Goal: Task Accomplishment & Management: Manage account settings

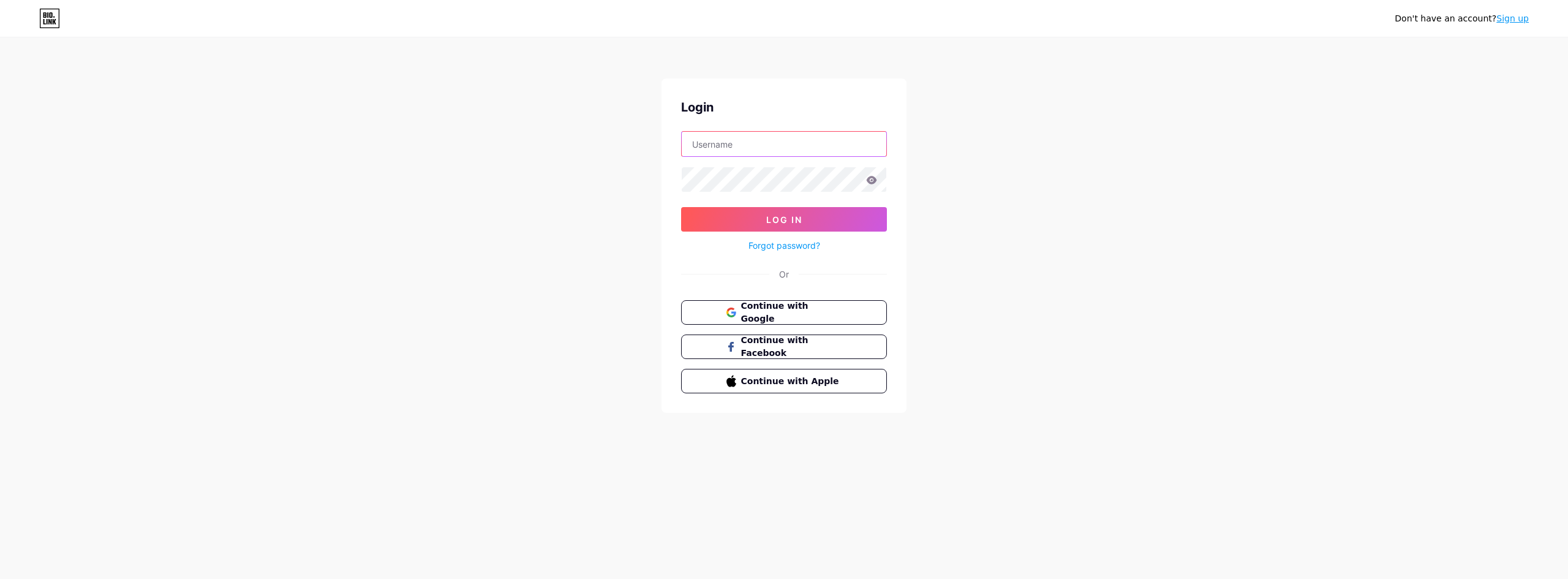
type input "[EMAIL_ADDRESS][DOMAIN_NAME]"
drag, startPoint x: 0, startPoint y: 0, endPoint x: 782, endPoint y: 222, distance: 812.9
click at [782, 222] on span "Log In" at bounding box center [784, 219] width 36 height 10
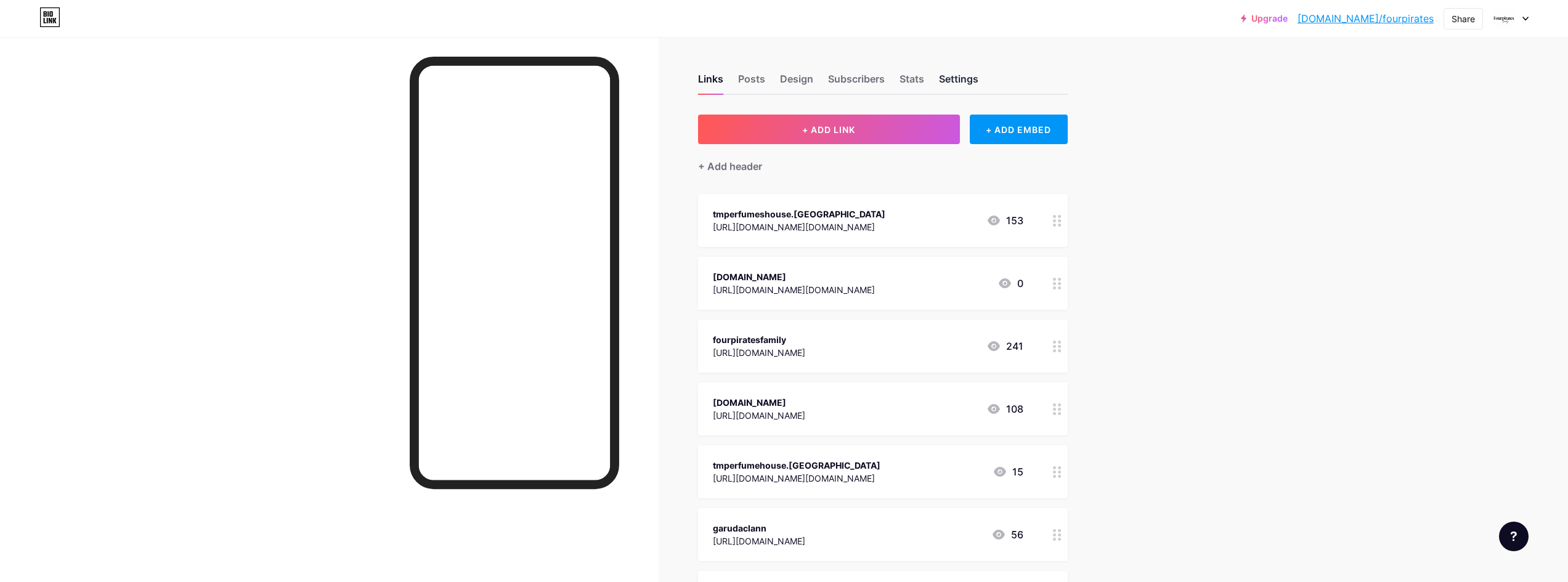
click at [956, 79] on div "Settings" at bounding box center [958, 83] width 40 height 22
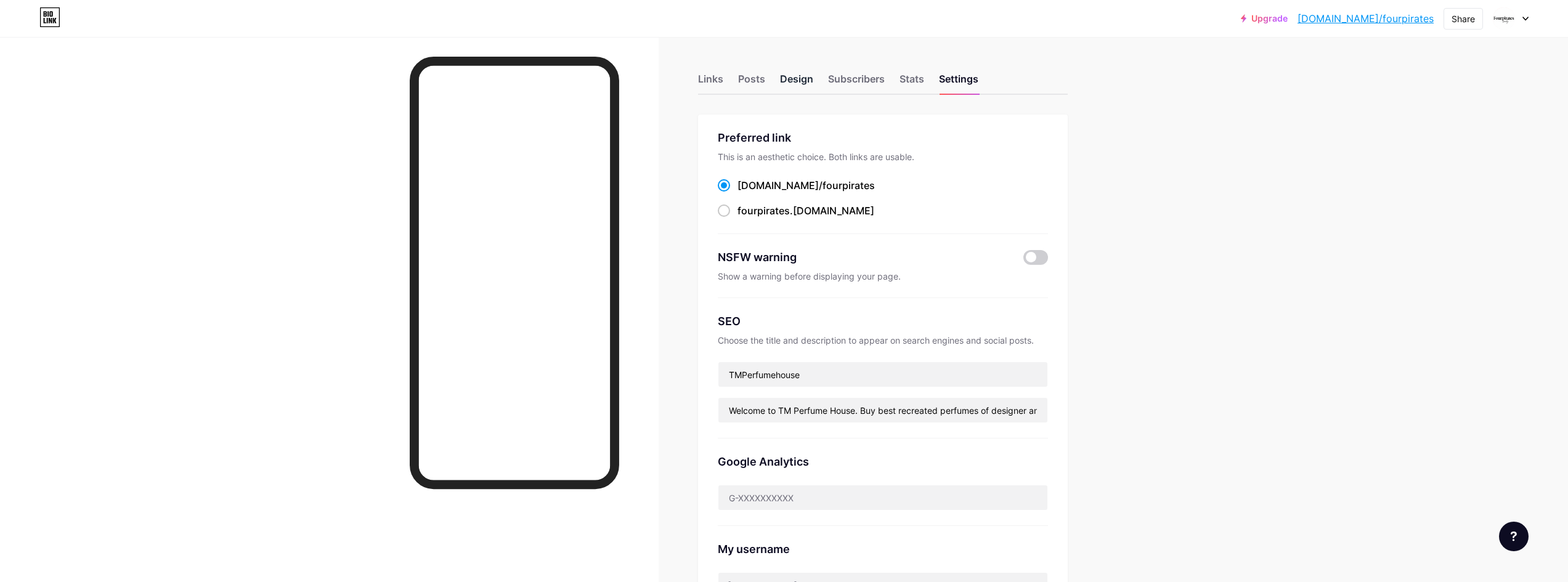
click at [797, 79] on div "Design" at bounding box center [796, 83] width 34 height 22
click at [755, 79] on div "Posts" at bounding box center [751, 83] width 27 height 22
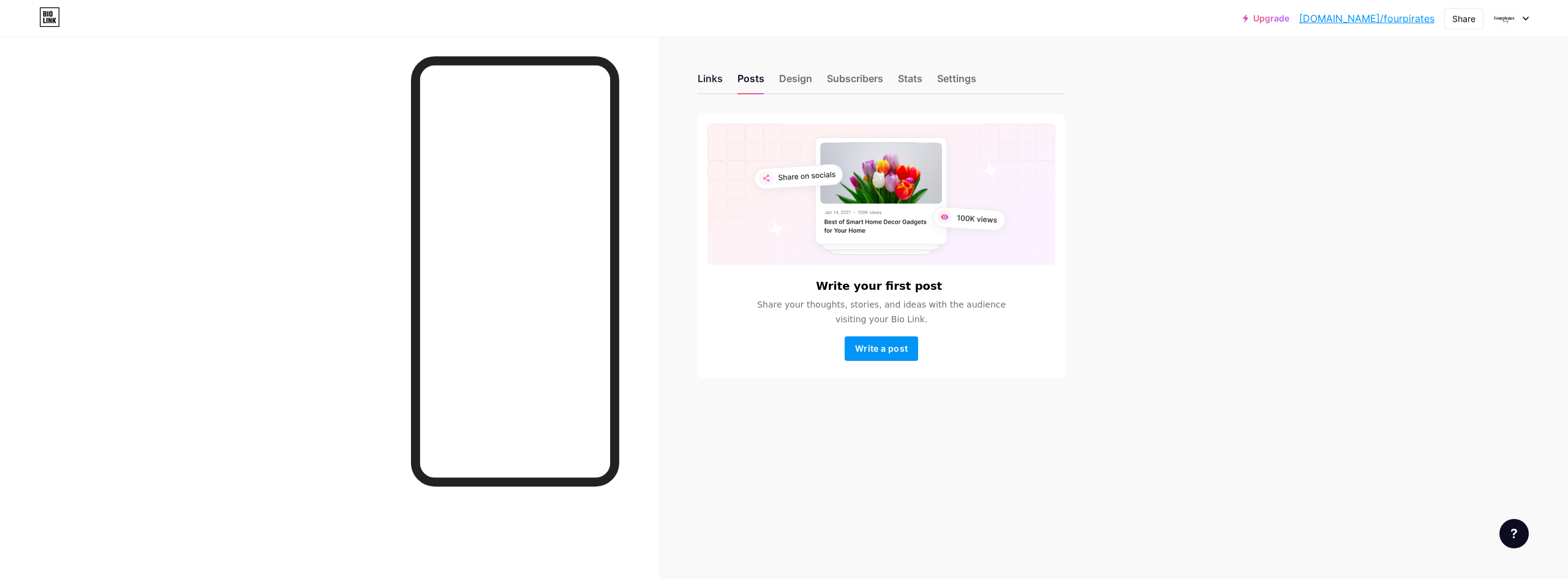
click at [721, 79] on div "Links" at bounding box center [710, 82] width 25 height 22
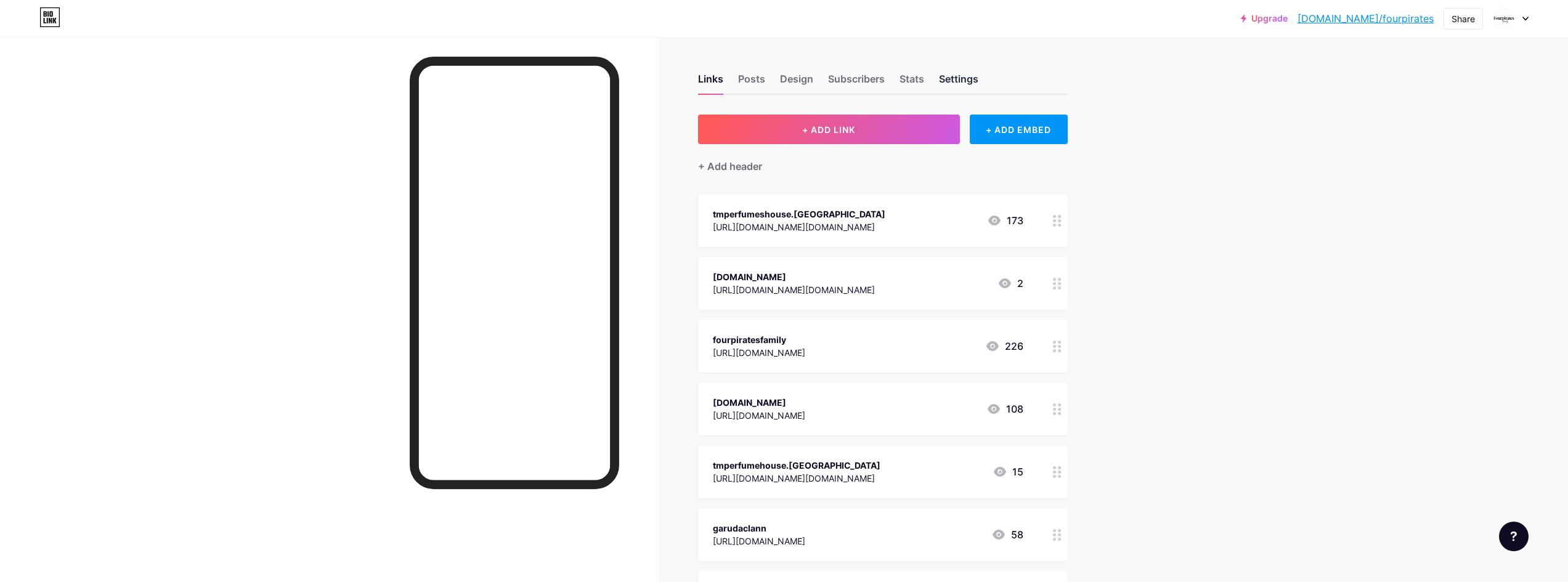
click at [961, 86] on div "Settings" at bounding box center [958, 83] width 40 height 22
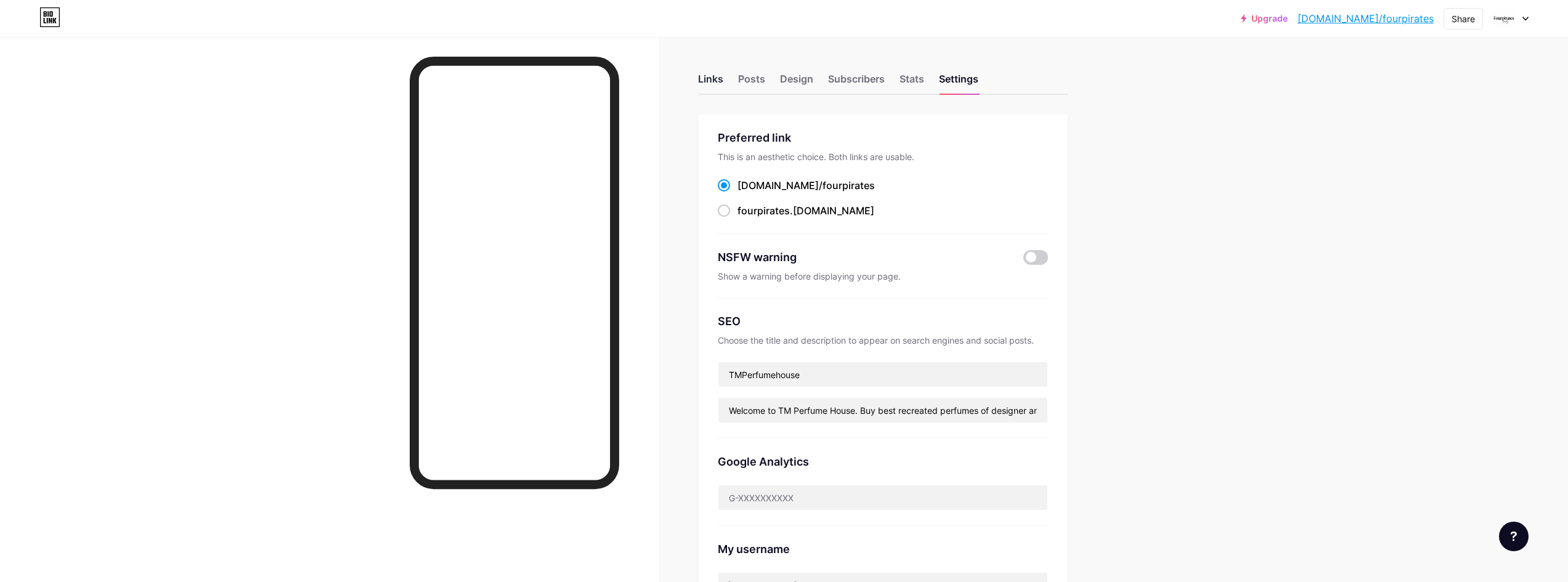
click at [723, 81] on div "Links" at bounding box center [710, 83] width 25 height 22
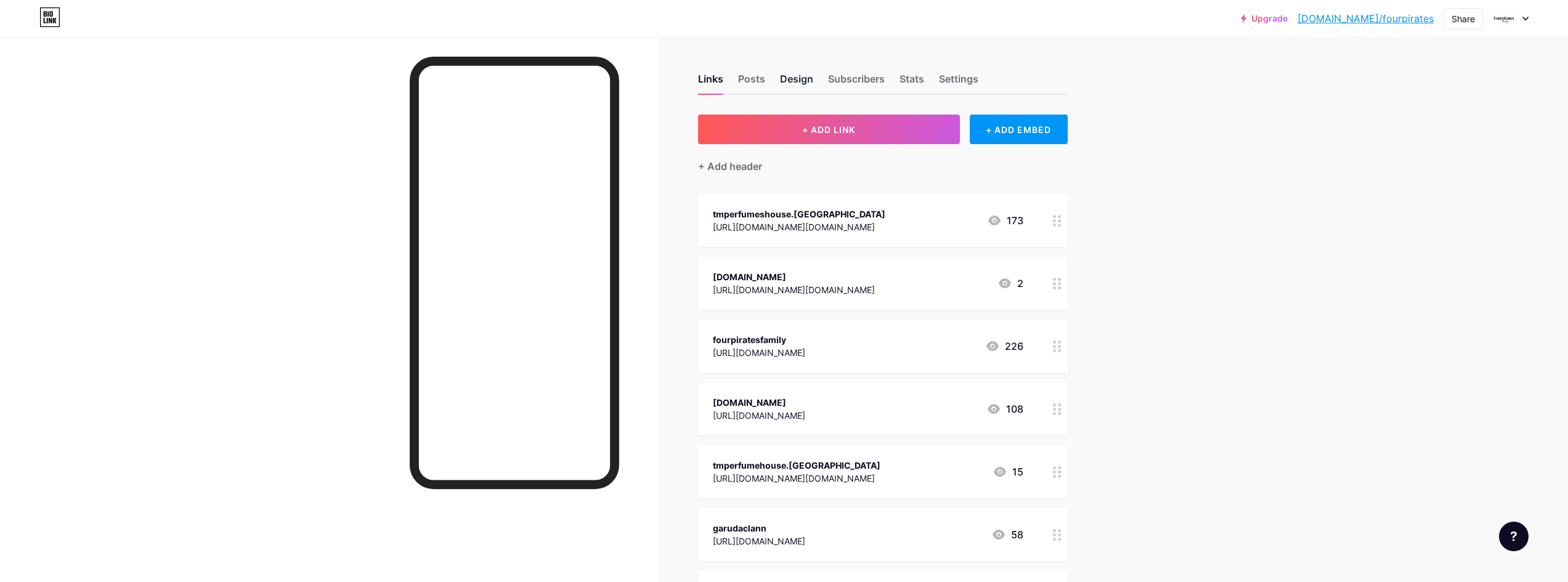
click at [806, 84] on div "Design" at bounding box center [796, 83] width 34 height 22
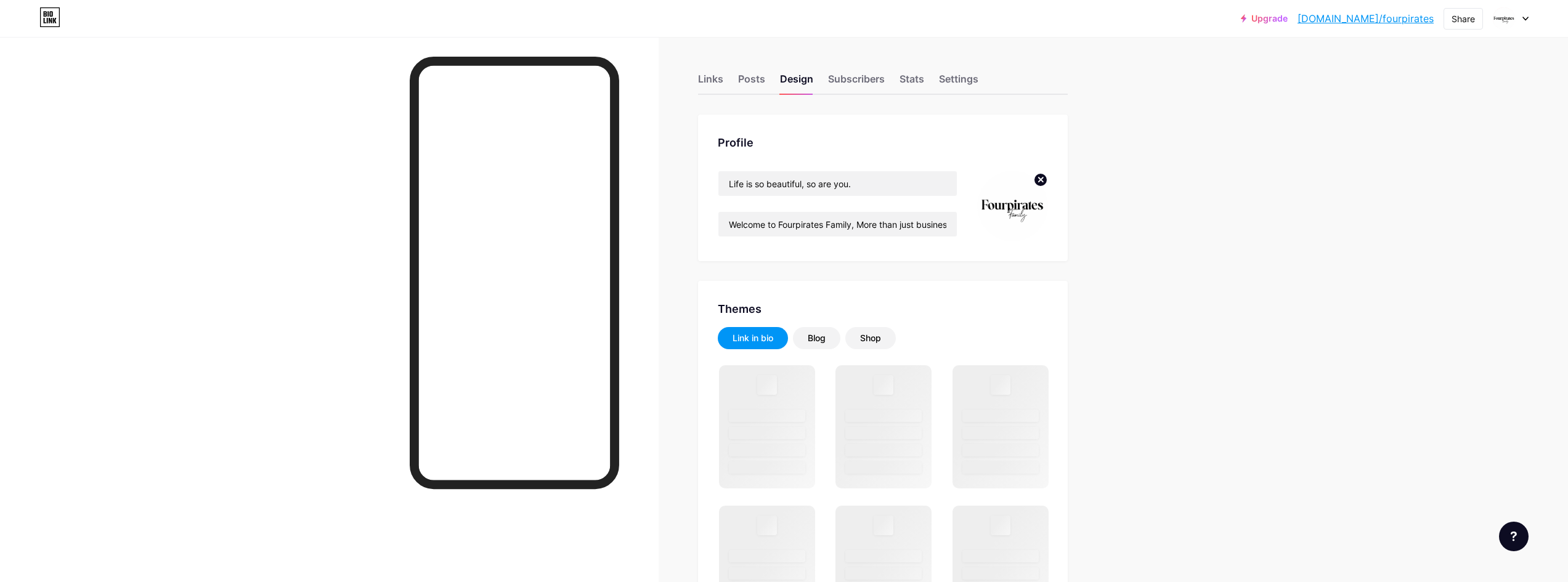
click at [1013, 206] on img at bounding box center [1013, 206] width 71 height 71
click at [1040, 181] on circle at bounding box center [1040, 180] width 14 height 14
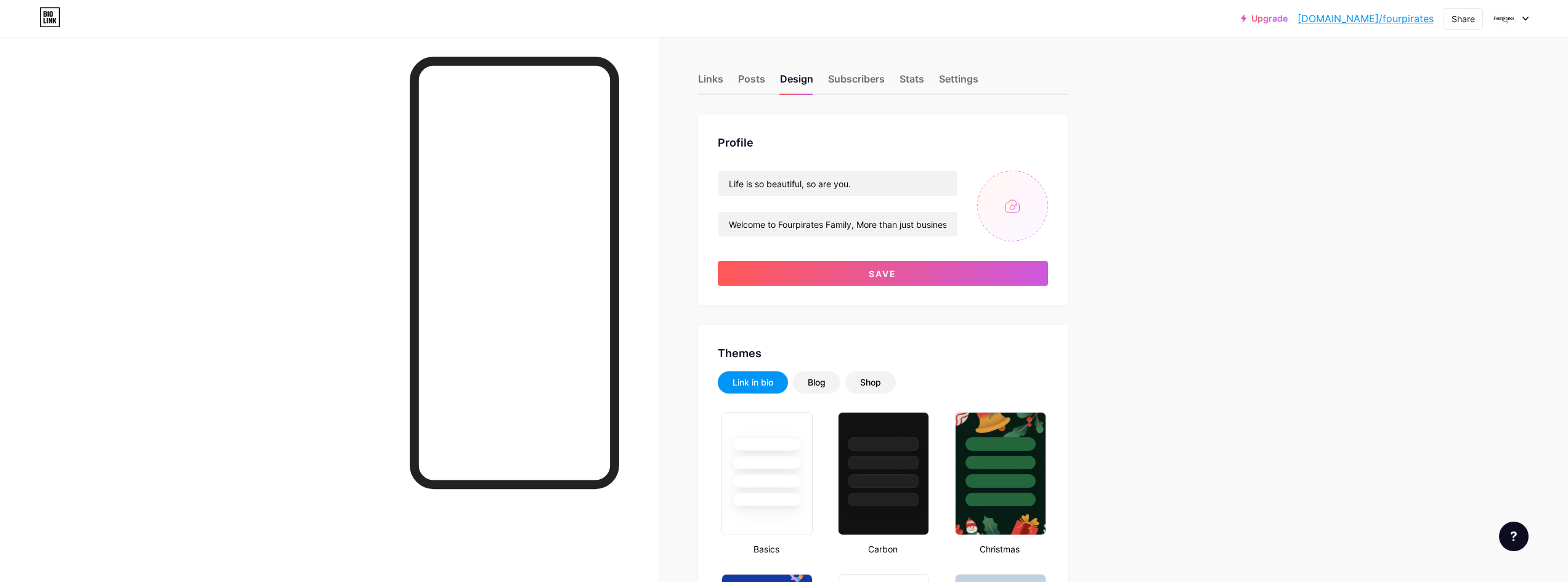
click at [1023, 201] on input "file" at bounding box center [1013, 206] width 71 height 71
type input "C:\fakepath\Copy of all Logos (49).png"
click at [791, 187] on input "Life is so beautiful, so are you." at bounding box center [837, 183] width 239 height 25
click at [794, 226] on input "Welcome to Fourpirates Family, More than just business, it's a Family!! We prou…" at bounding box center [837, 224] width 239 height 25
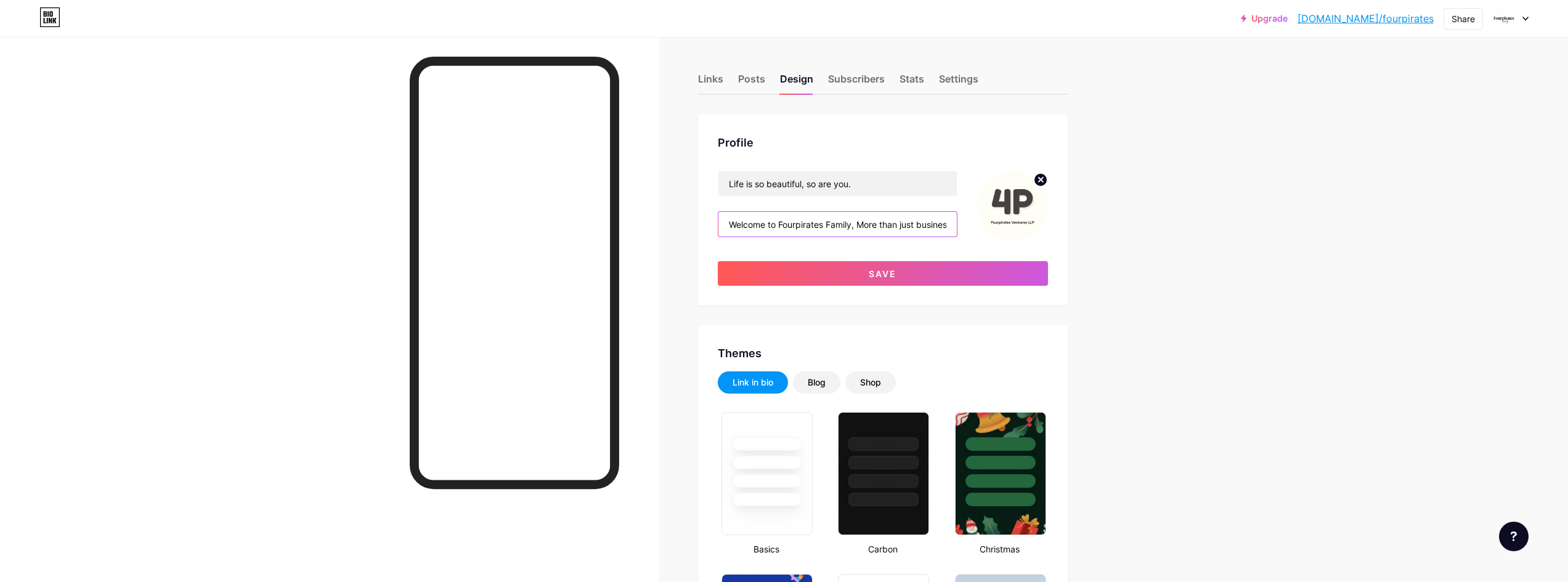
click at [794, 226] on input "Welcome to Fourpirates Family, More than just business, it's a Family!! We prou…" at bounding box center [837, 224] width 239 height 25
paste input "At Fourpirates, style is more than what you wear—it’s how you live. We bring to…"
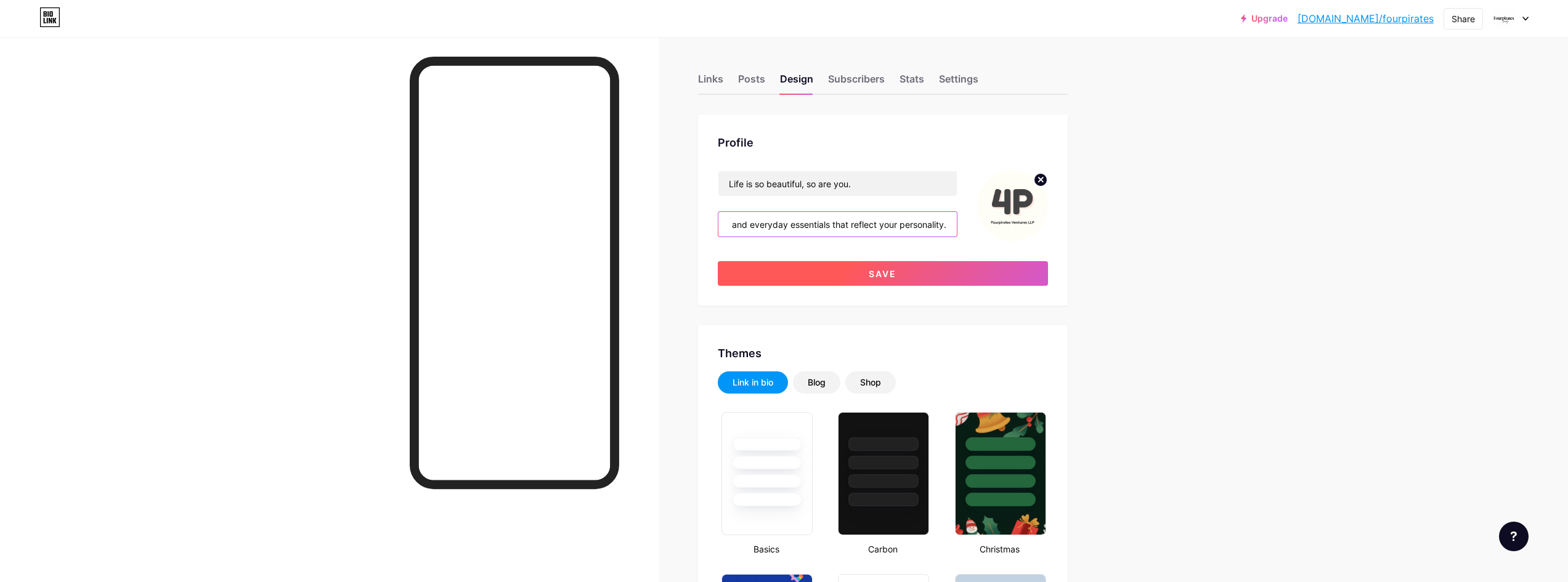
type input "At Fourpirates, style is more than what you wear—it’s how you live. We bring to…"
click at [917, 268] on button "Save" at bounding box center [882, 273] width 330 height 25
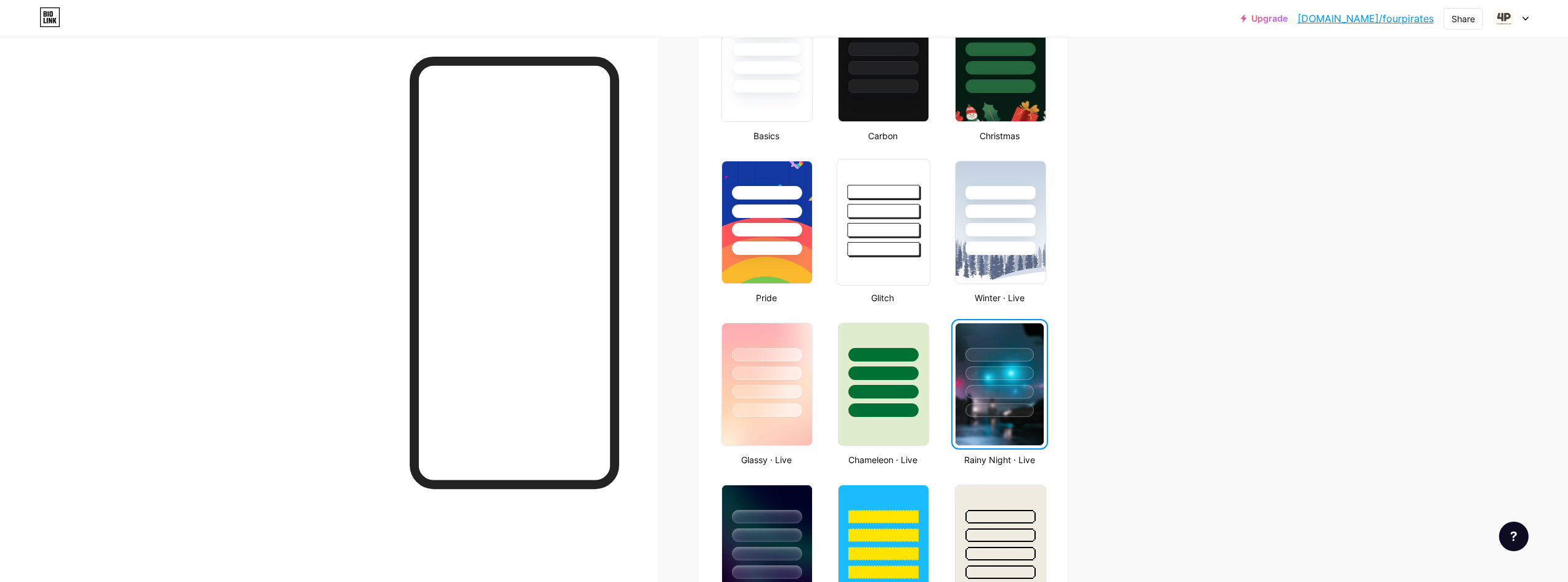
scroll to position [369, 0]
click at [883, 277] on div at bounding box center [883, 221] width 94 height 127
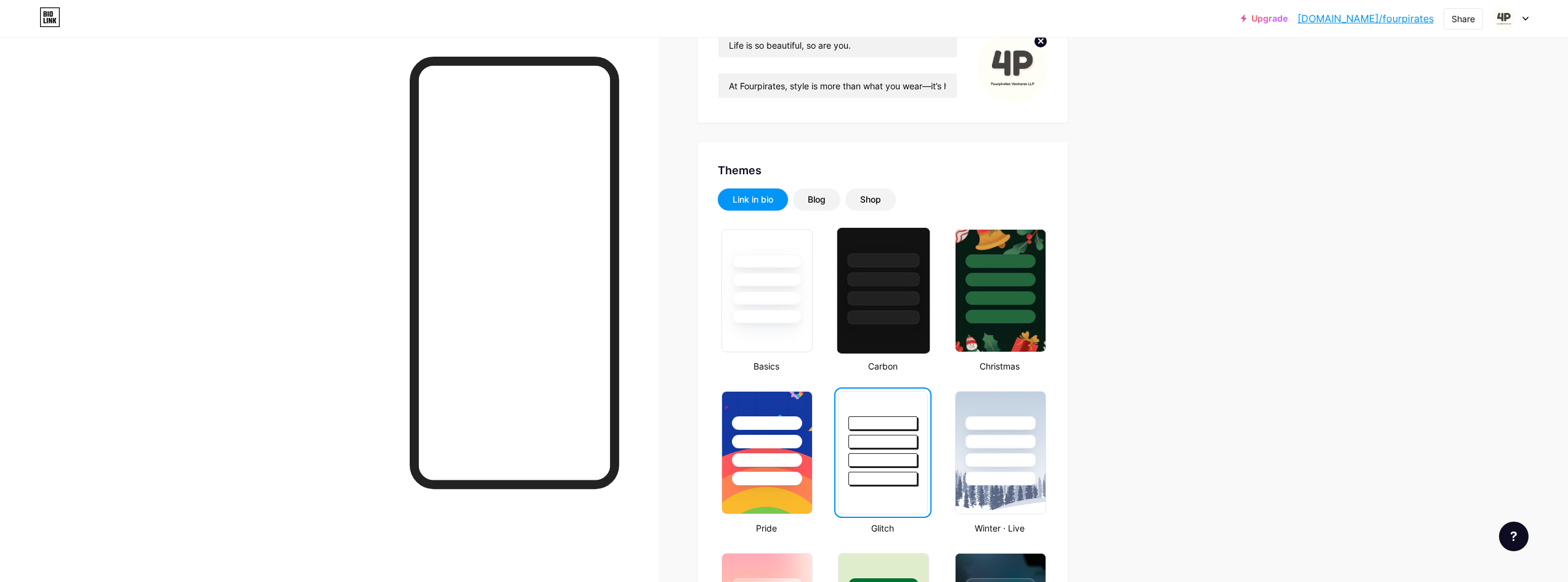
scroll to position [123, 0]
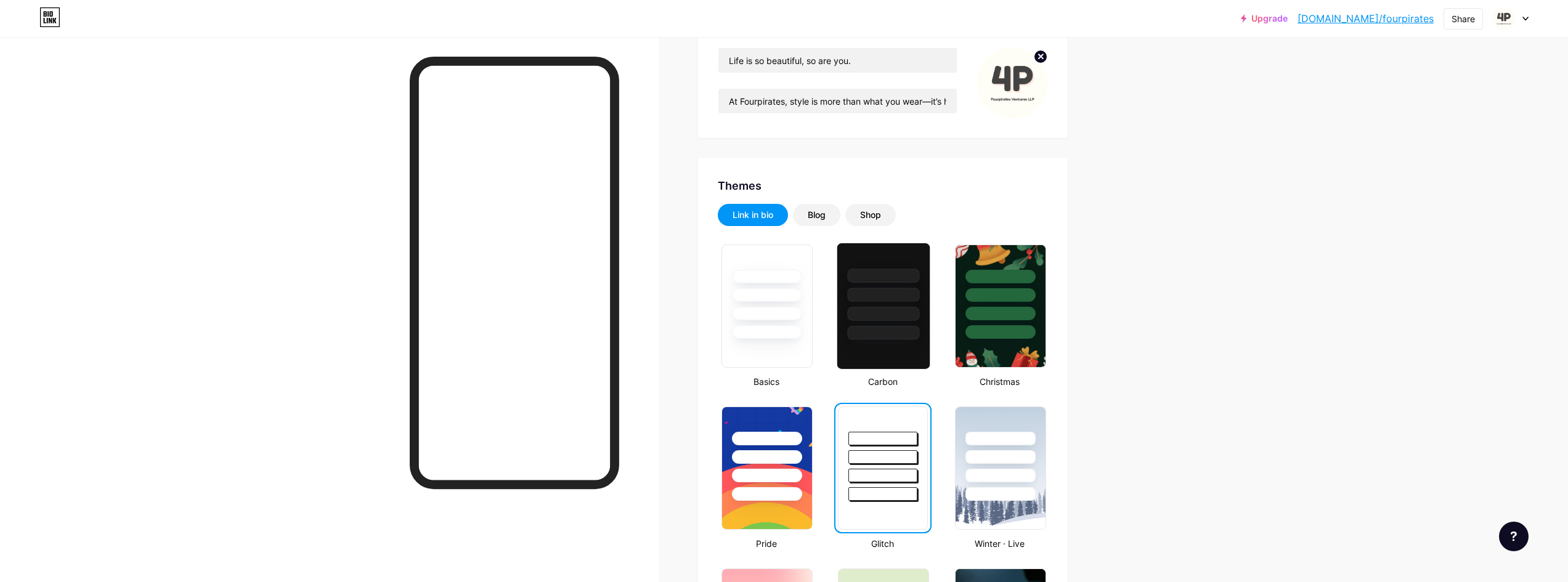
click at [893, 337] on div at bounding box center [883, 332] width 72 height 14
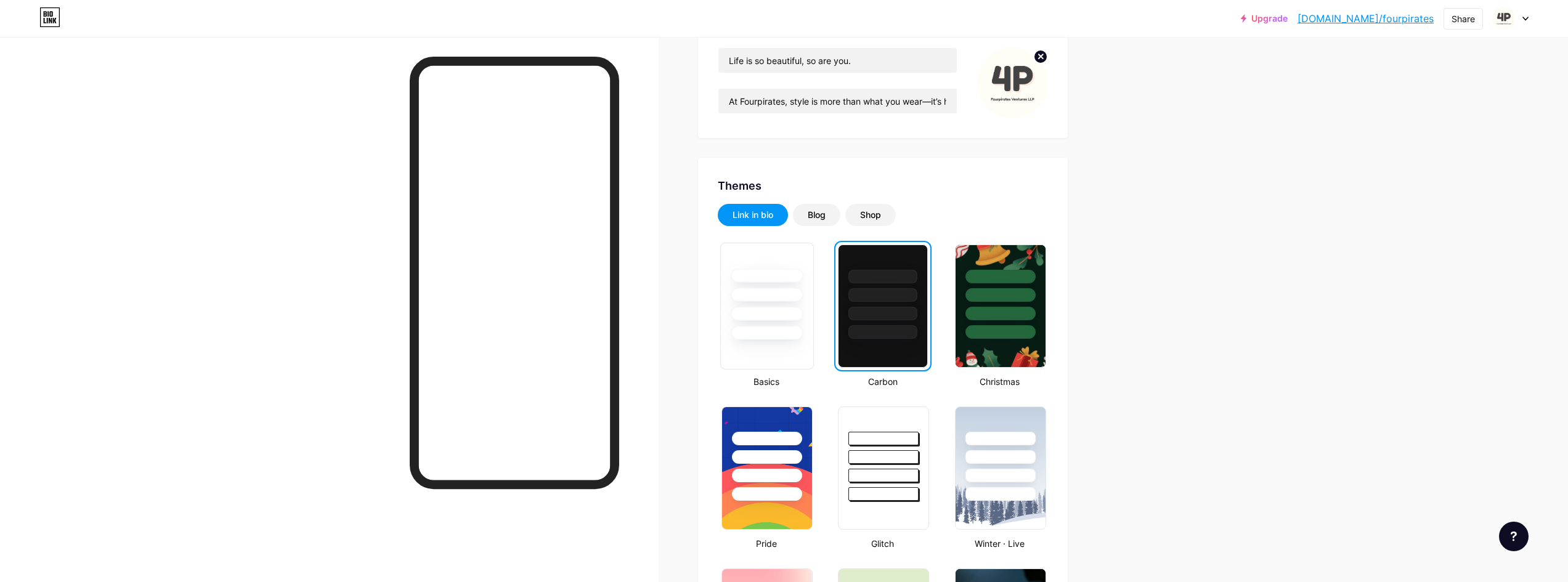
click at [752, 317] on div at bounding box center [766, 313] width 72 height 14
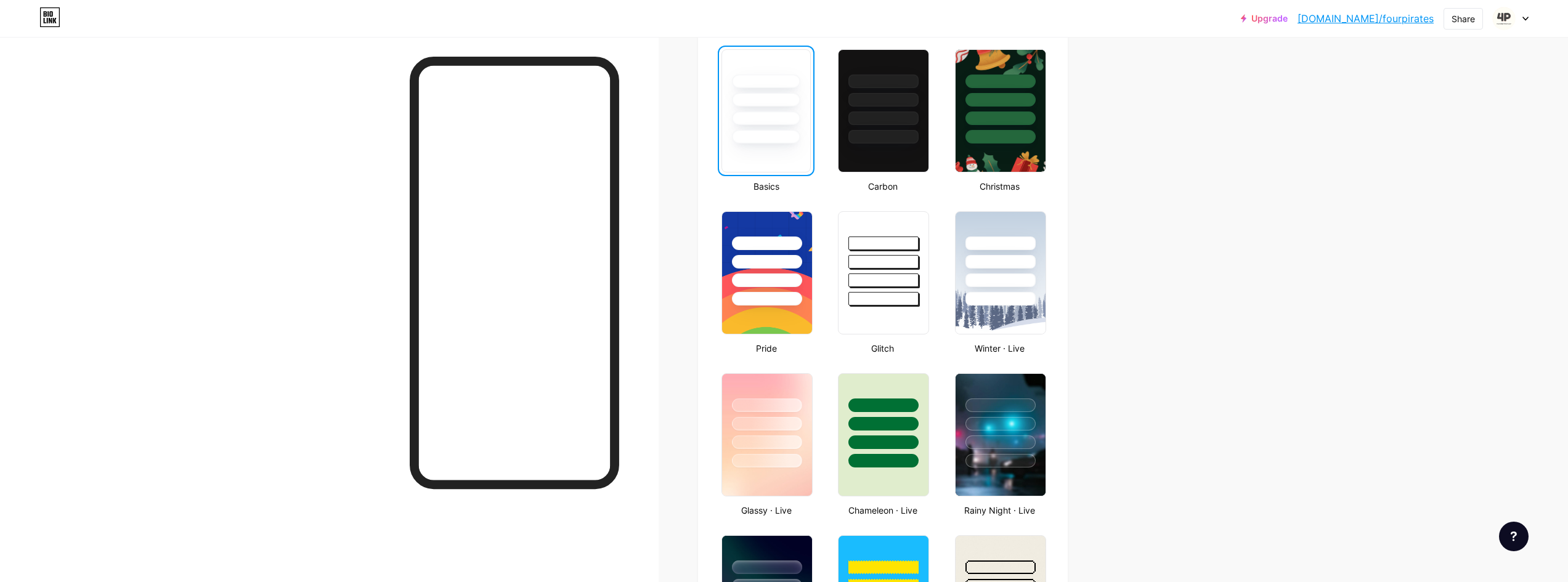
scroll to position [616, 0]
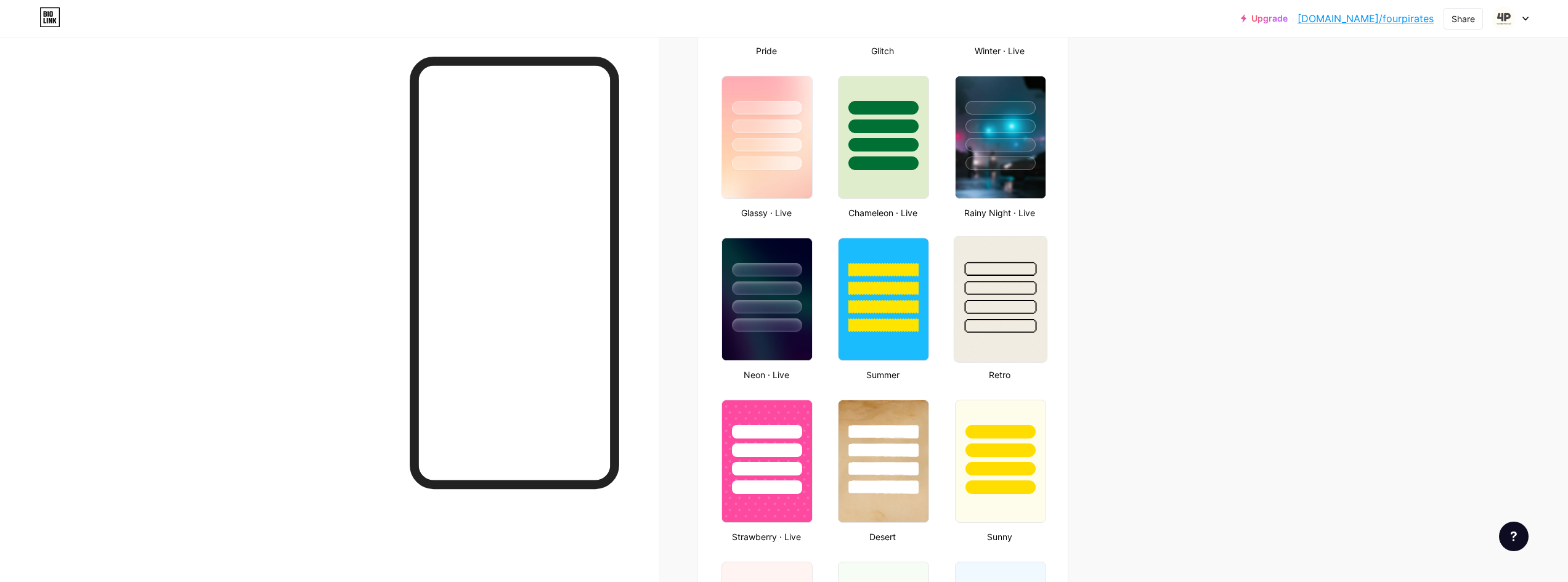
click at [1036, 323] on div at bounding box center [1001, 326] width 72 height 14
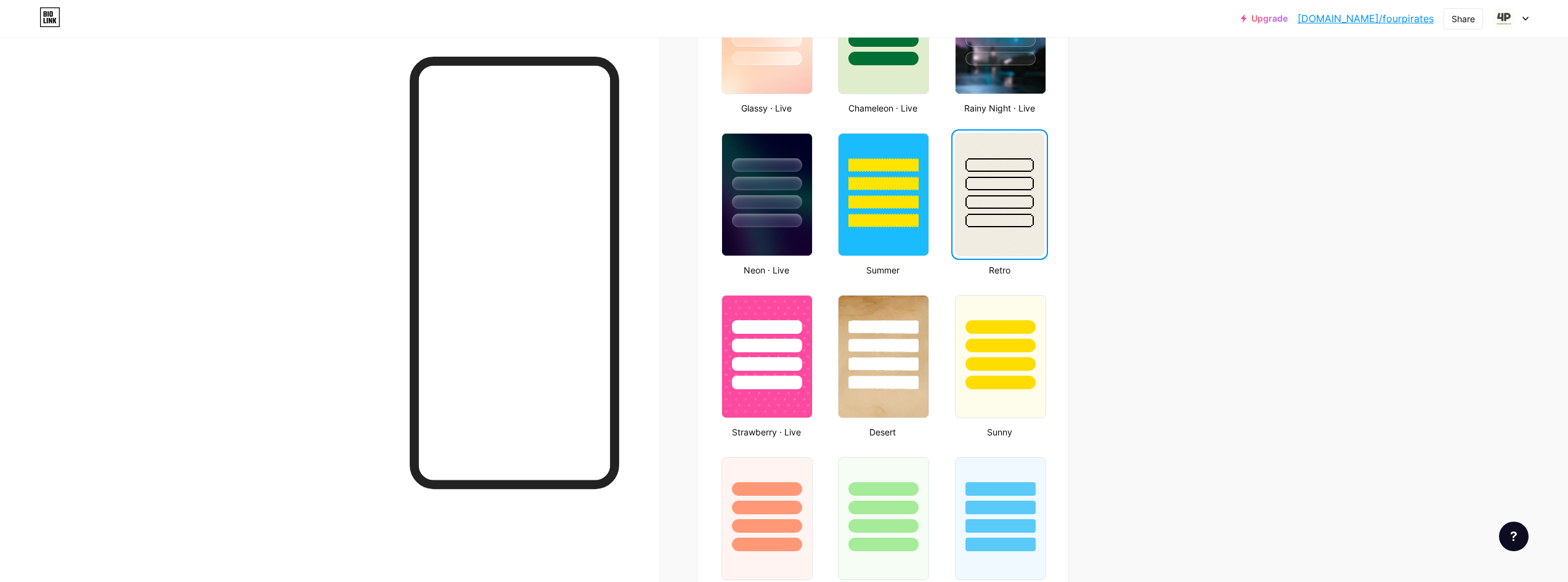
scroll to position [739, 0]
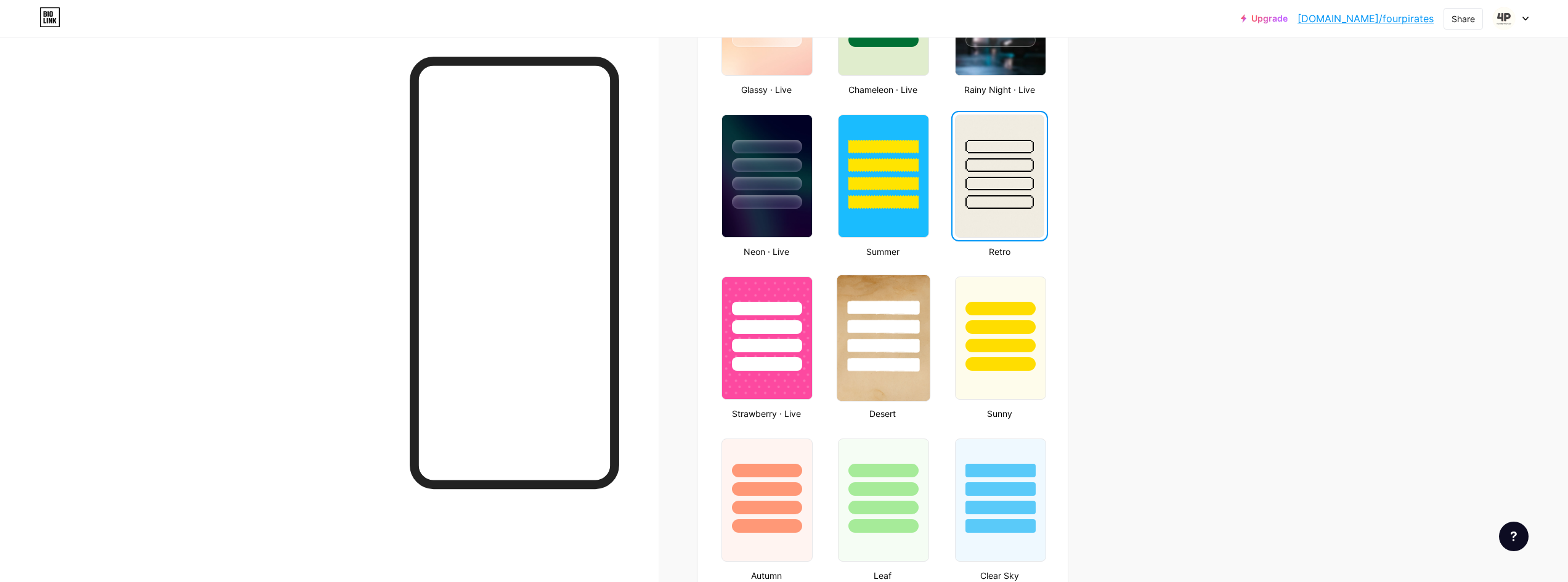
click at [895, 355] on div at bounding box center [883, 324] width 92 height 96
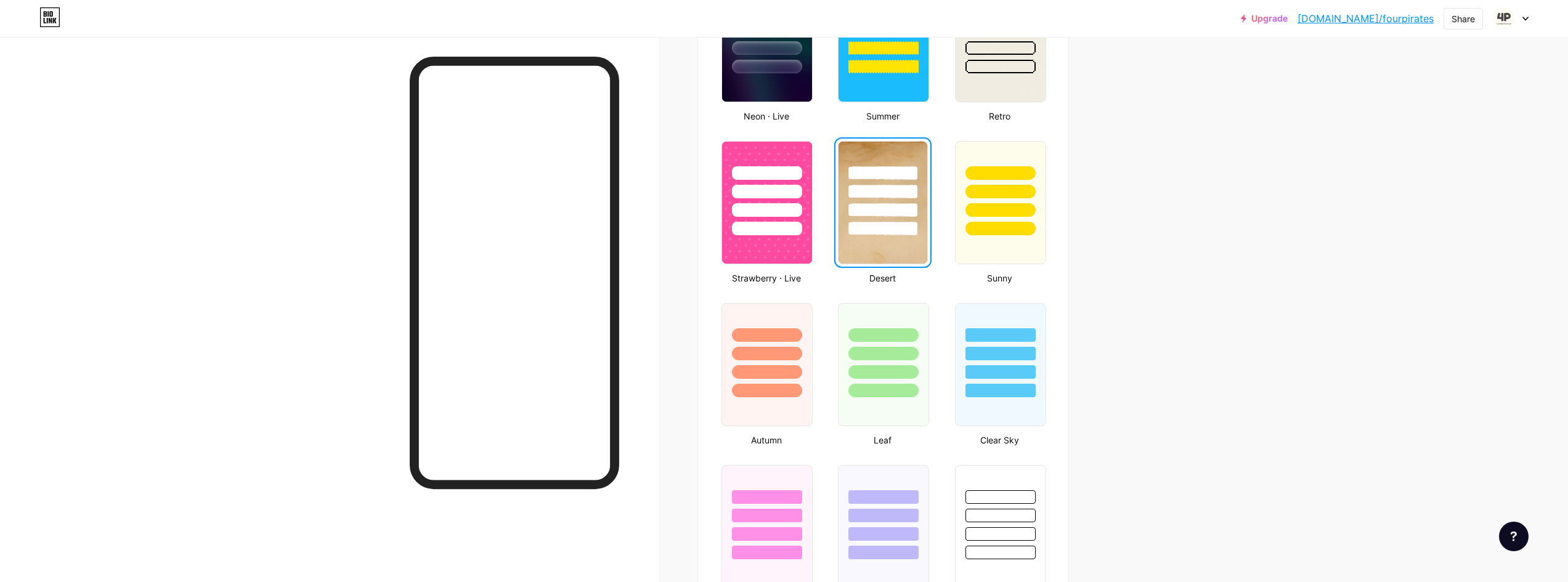
scroll to position [1170, 0]
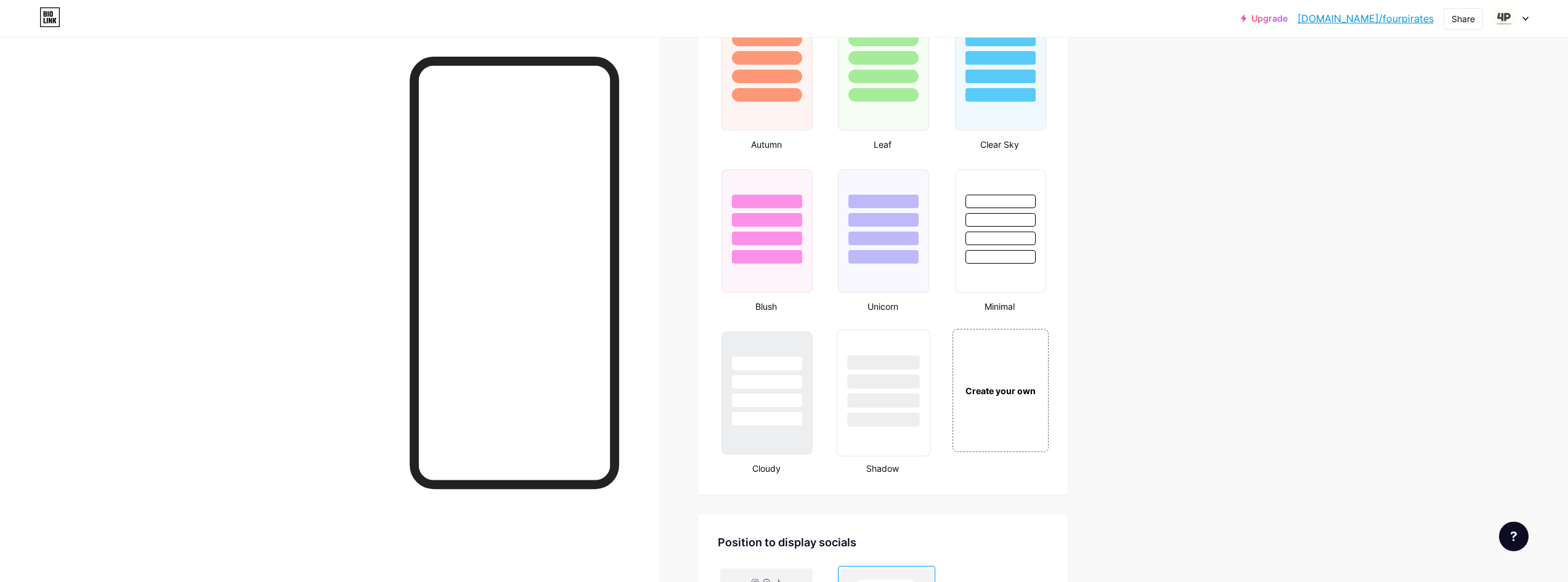
click at [883, 445] on div at bounding box center [883, 393] width 94 height 127
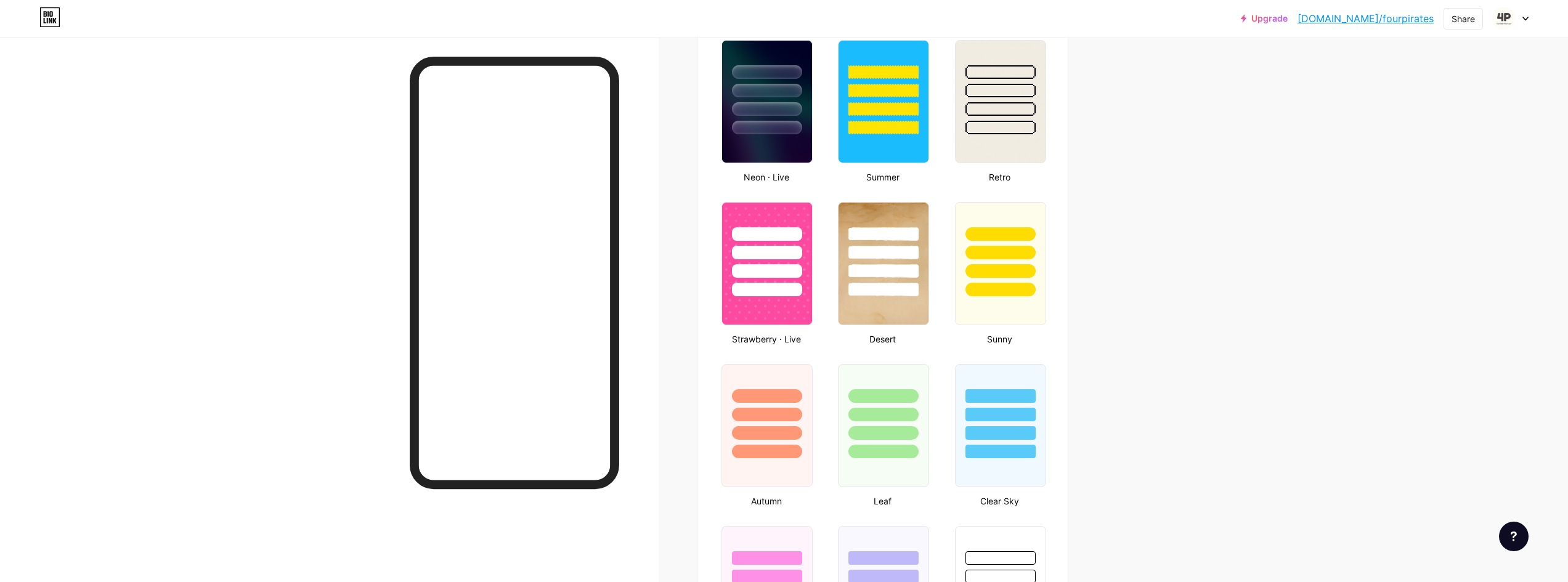
scroll to position [678, 0]
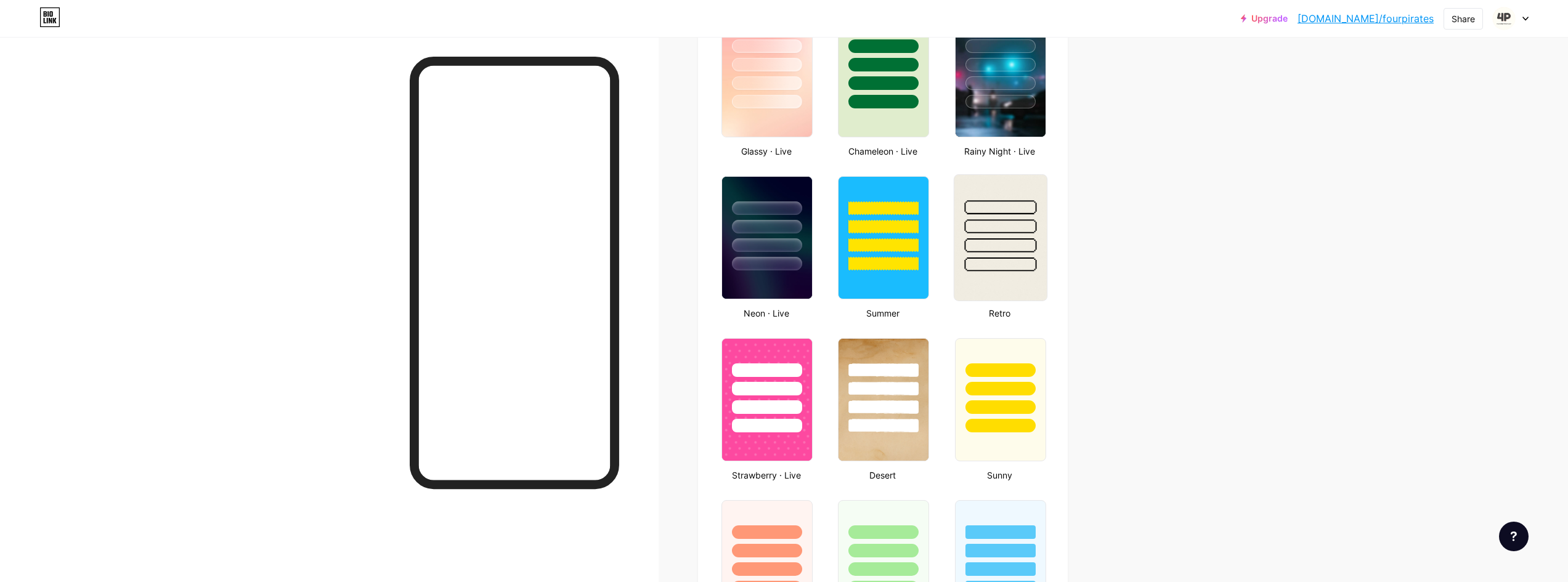
click at [1016, 238] on div at bounding box center [999, 223] width 92 height 96
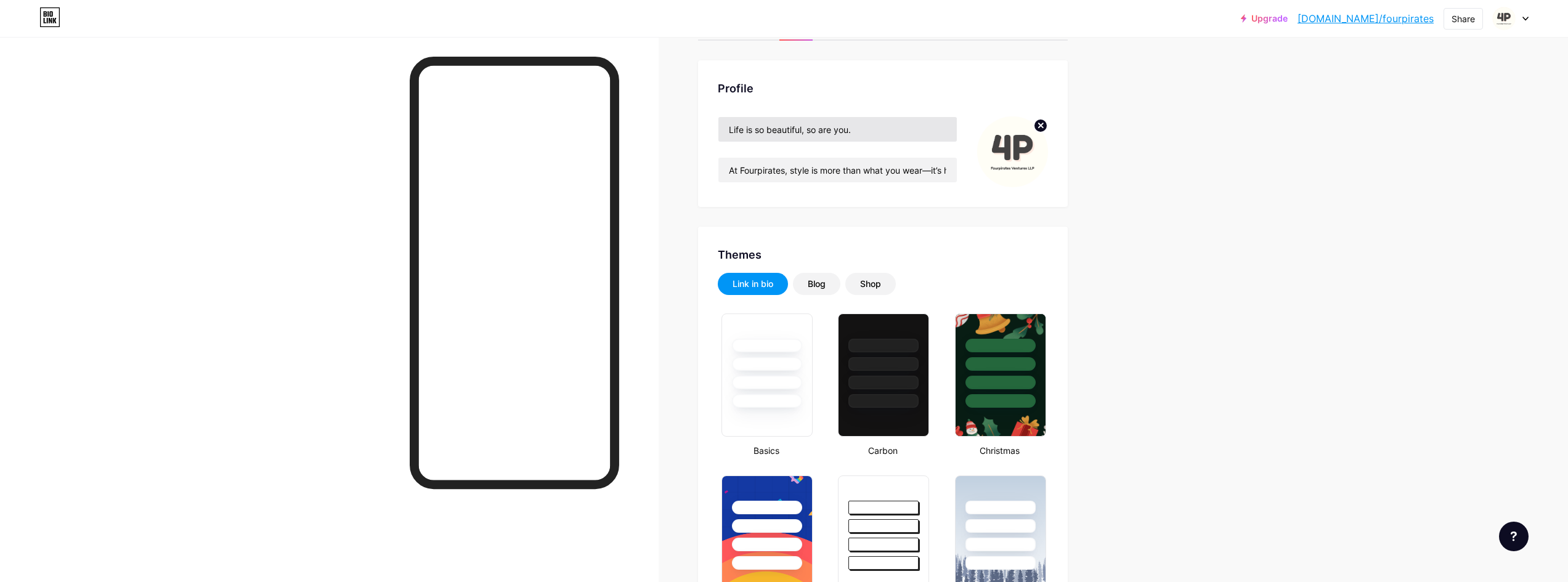
scroll to position [0, 0]
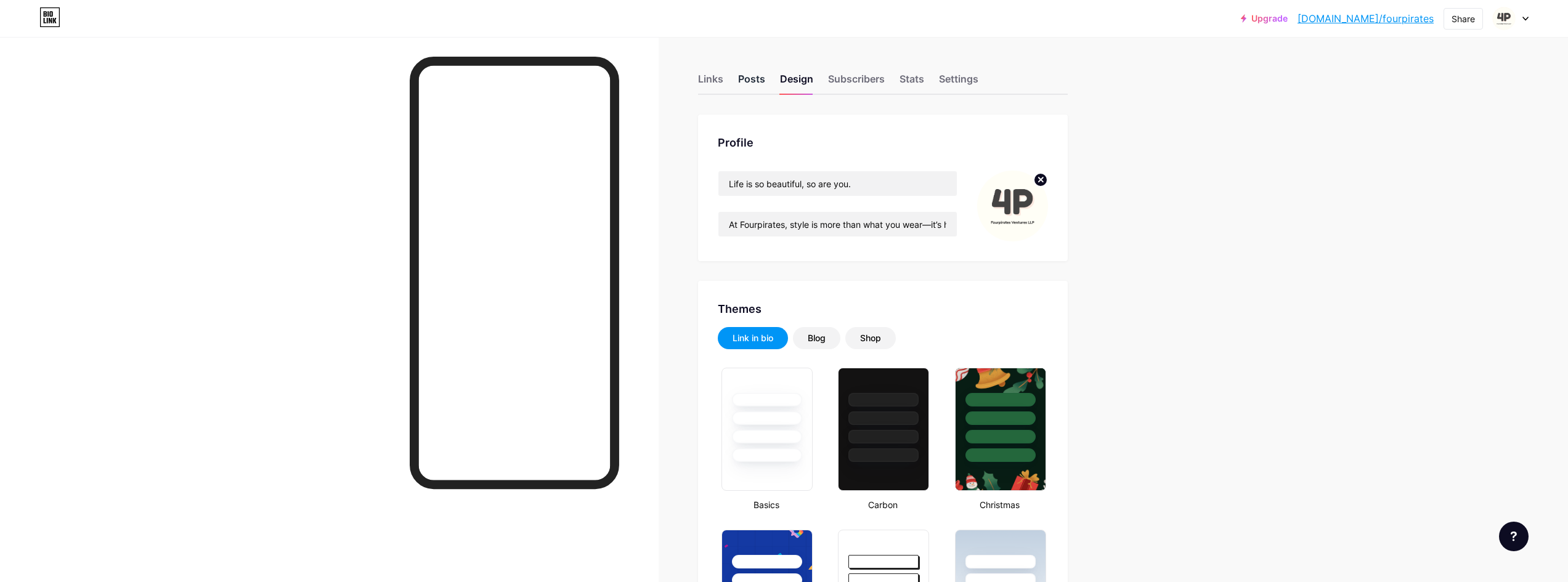
click at [762, 78] on div "Posts" at bounding box center [751, 83] width 27 height 22
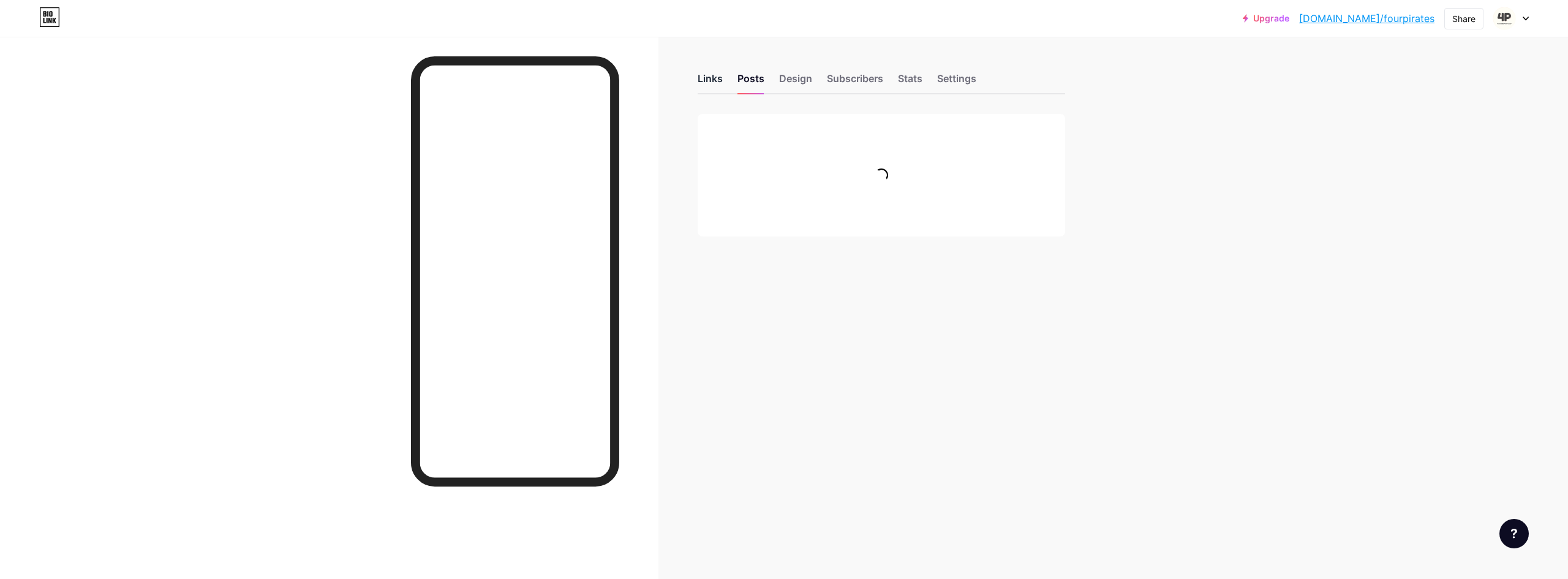
click at [709, 76] on div "Links" at bounding box center [710, 82] width 25 height 22
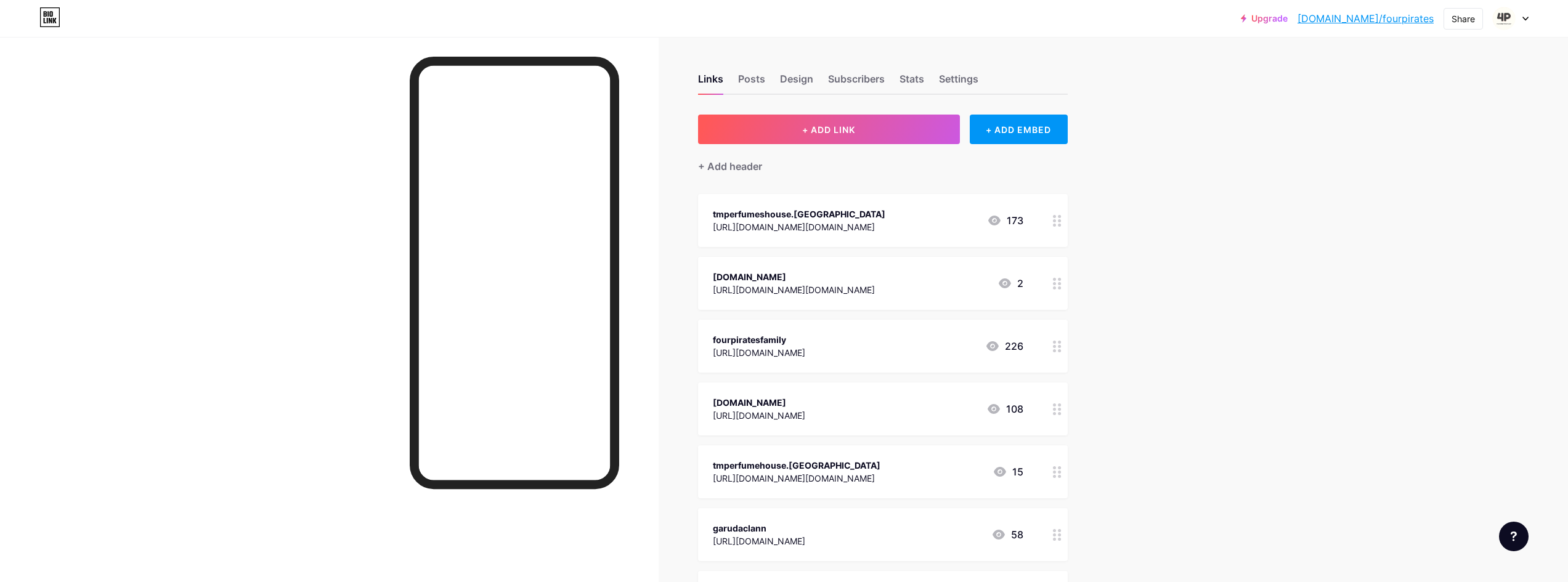
click at [1166, 178] on div "Upgrade [DOMAIN_NAME]/fourpi... [DOMAIN_NAME]/fourpirates Share Switch accounts…" at bounding box center [784, 557] width 1568 height 1115
click at [764, 77] on div "Posts" at bounding box center [751, 83] width 27 height 22
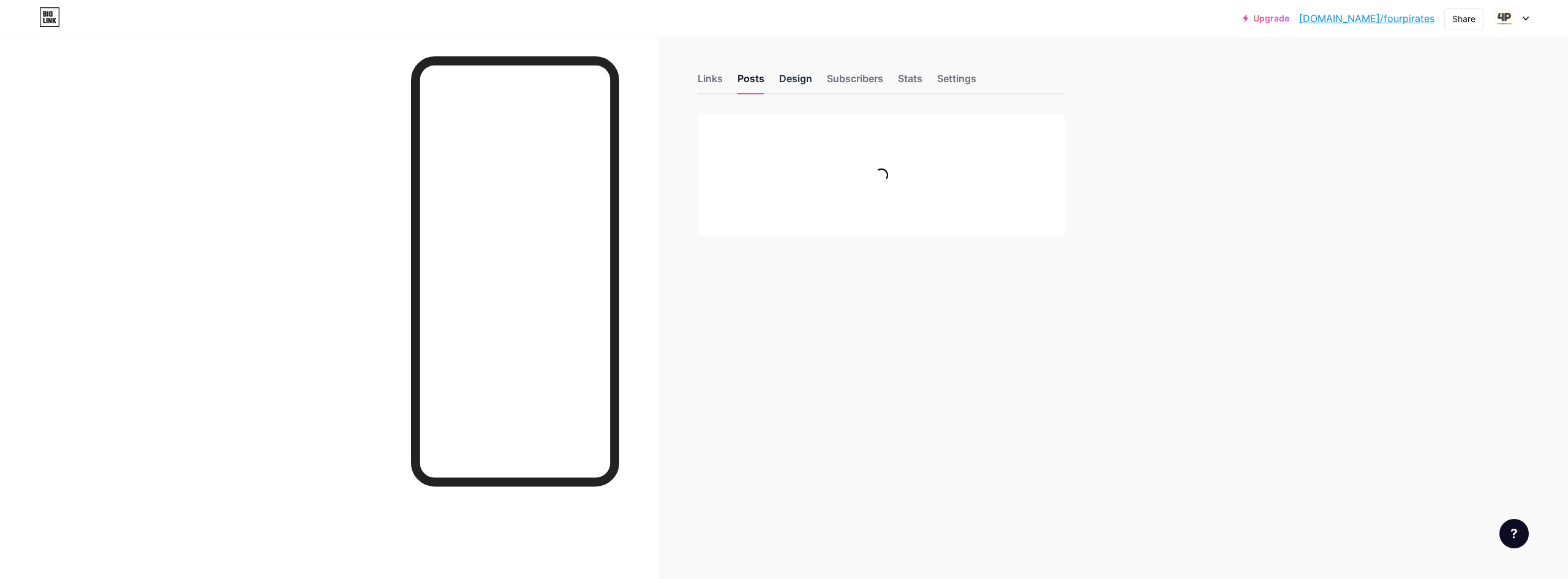
click at [796, 82] on div "Design" at bounding box center [796, 82] width 33 height 22
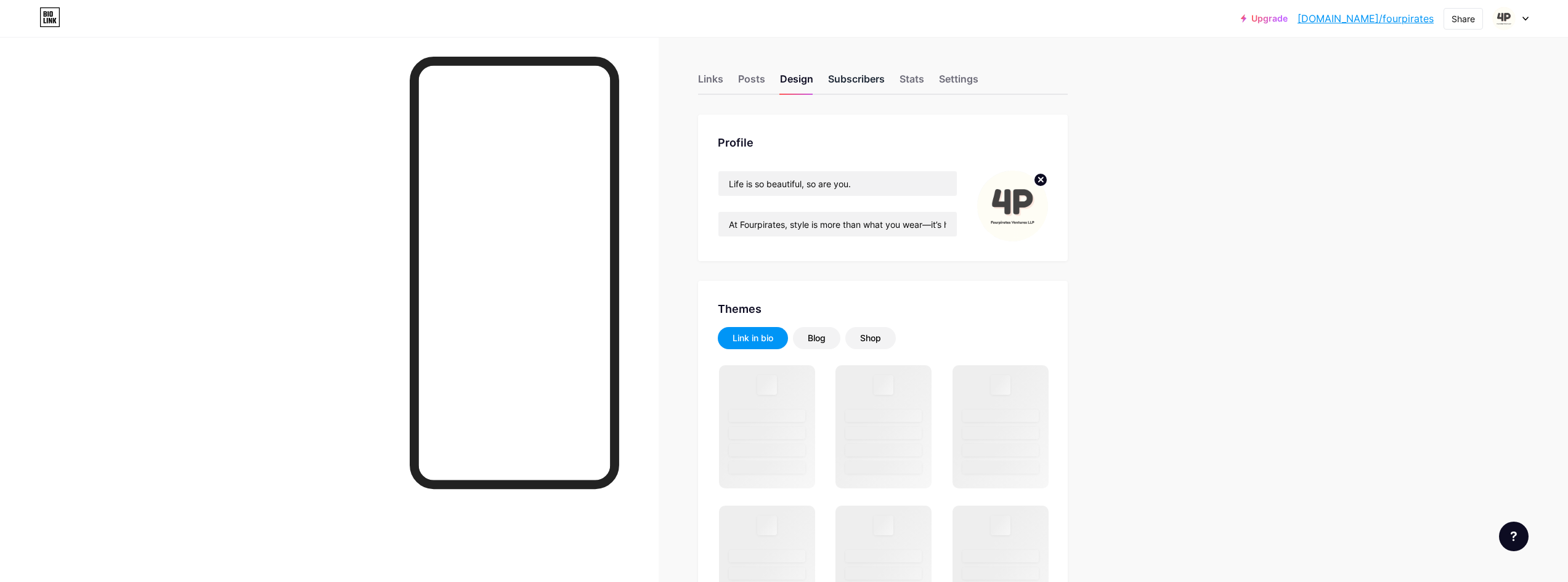
click at [850, 73] on div "Subscribers" at bounding box center [857, 83] width 57 height 22
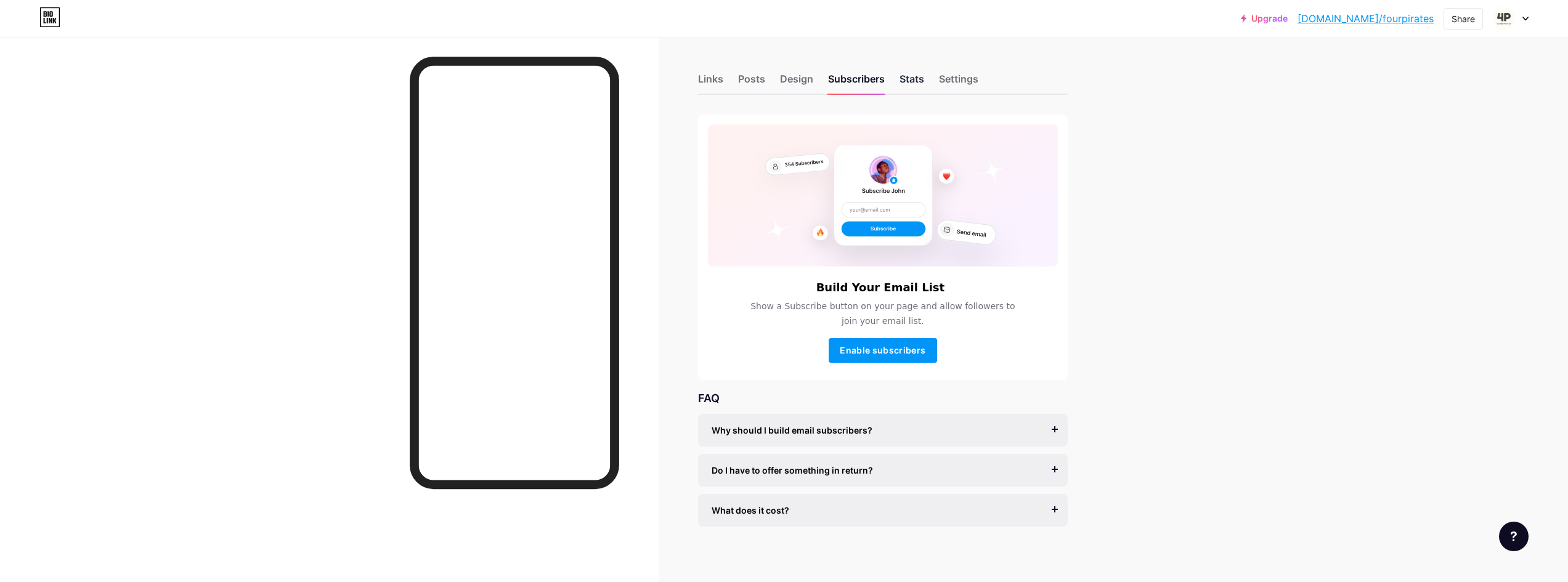
click at [924, 77] on div "Stats" at bounding box center [912, 83] width 25 height 22
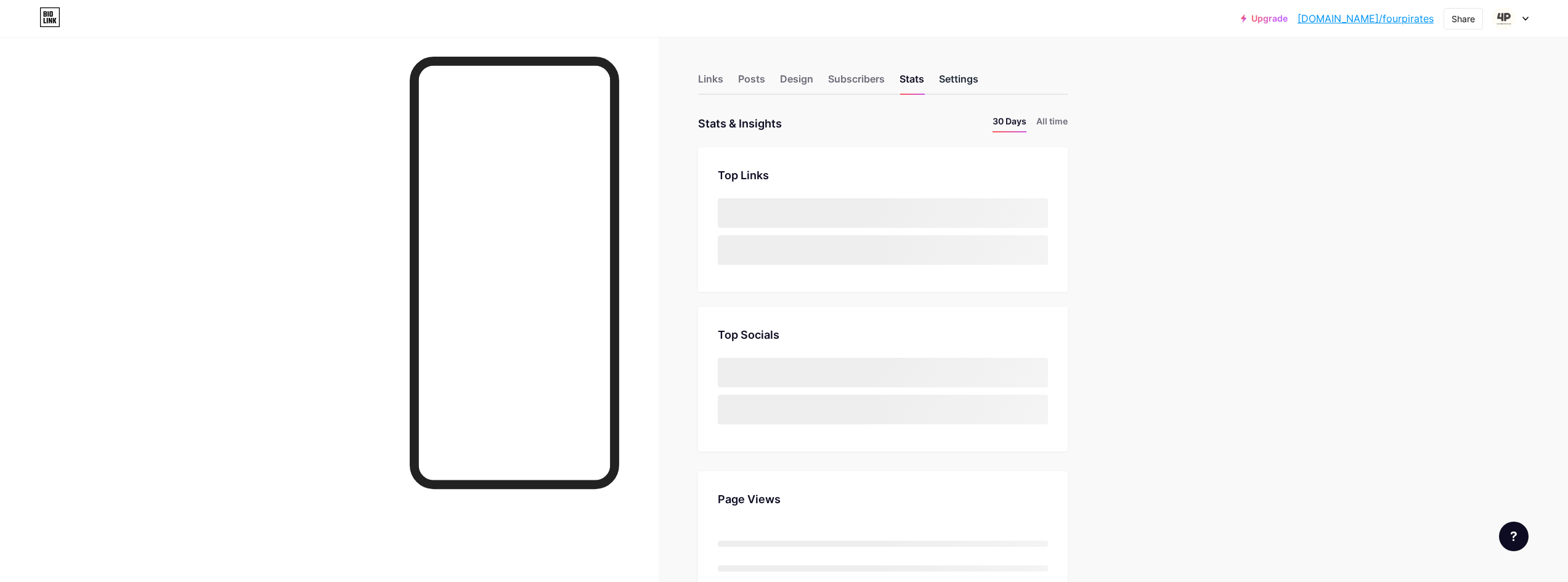
click at [967, 77] on div "Settings" at bounding box center [958, 83] width 40 height 22
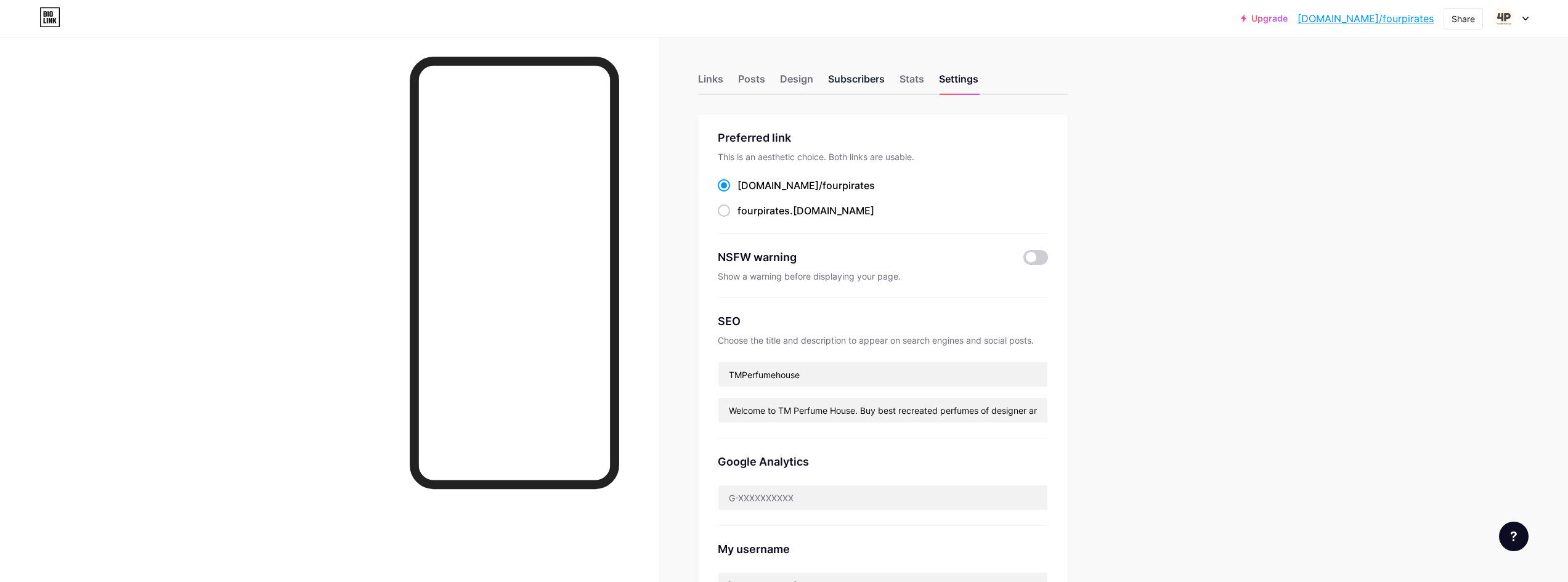
click at [865, 75] on div "Subscribers" at bounding box center [857, 83] width 57 height 22
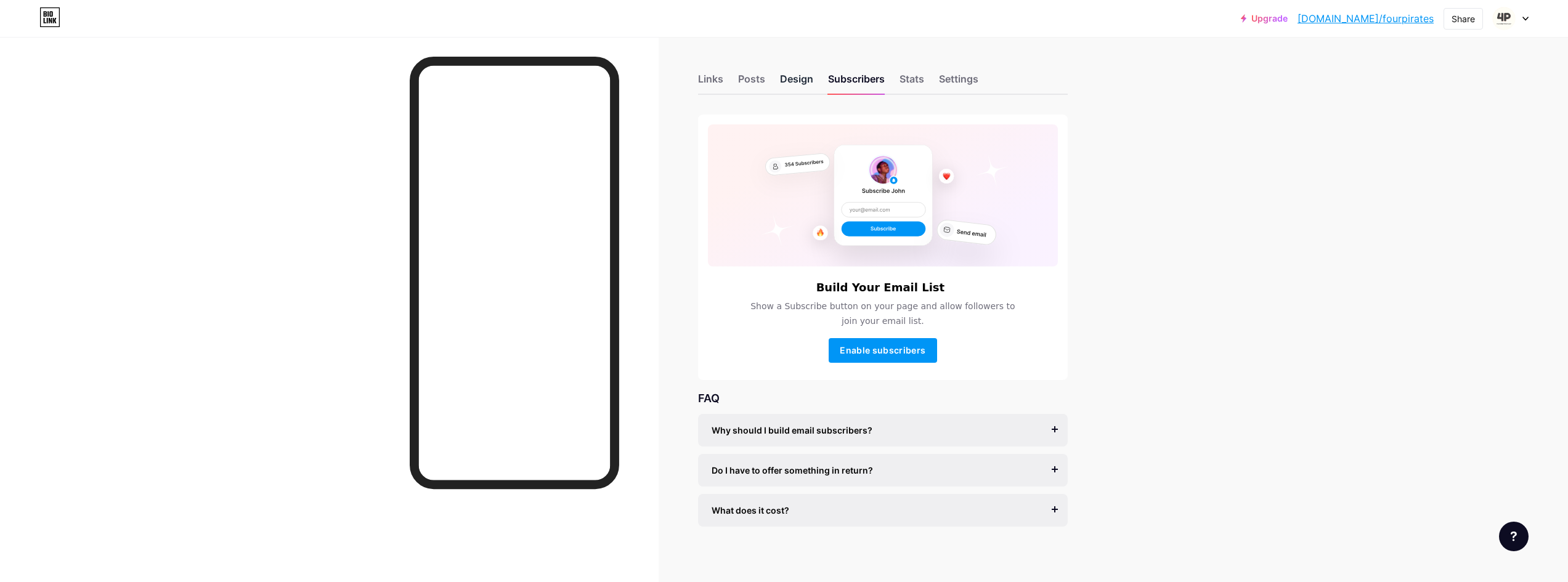
click at [797, 77] on div "Design" at bounding box center [796, 83] width 34 height 22
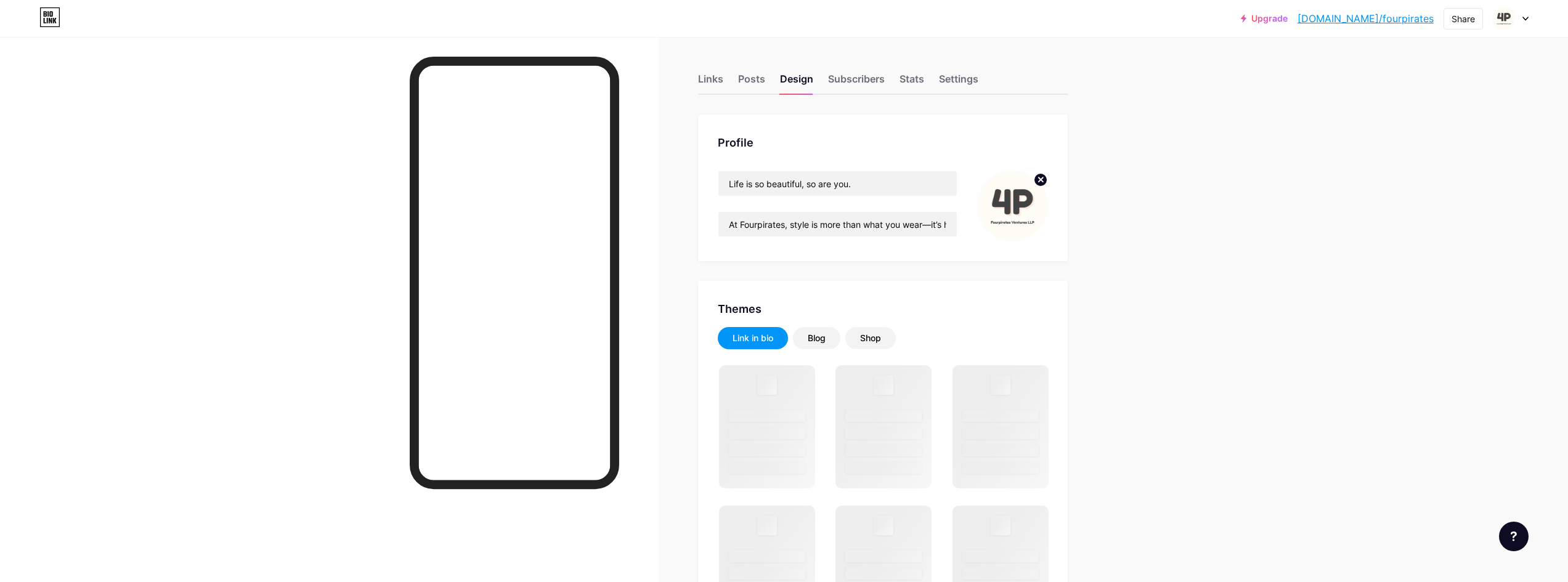
click at [770, 85] on div "Links Posts Design Subscribers Stats Settings" at bounding box center [883, 73] width 369 height 43
click at [761, 80] on div "Posts" at bounding box center [751, 83] width 27 height 22
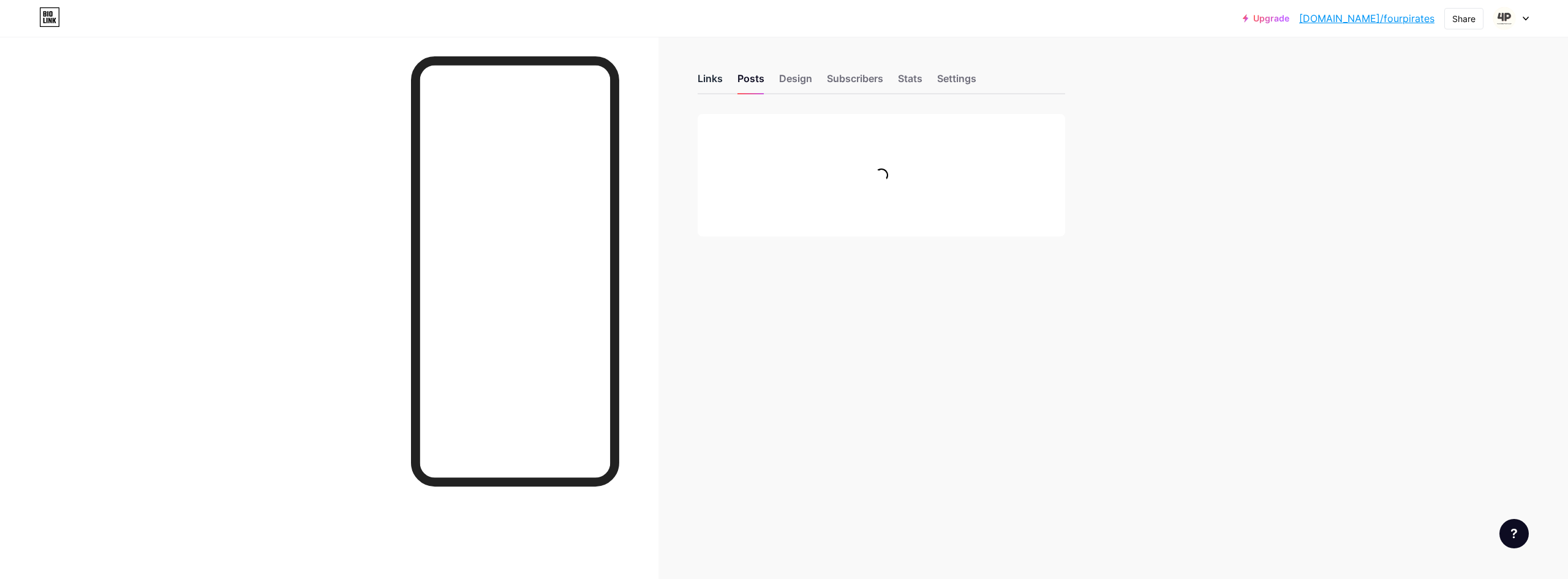
click at [718, 75] on div "Links" at bounding box center [710, 82] width 25 height 22
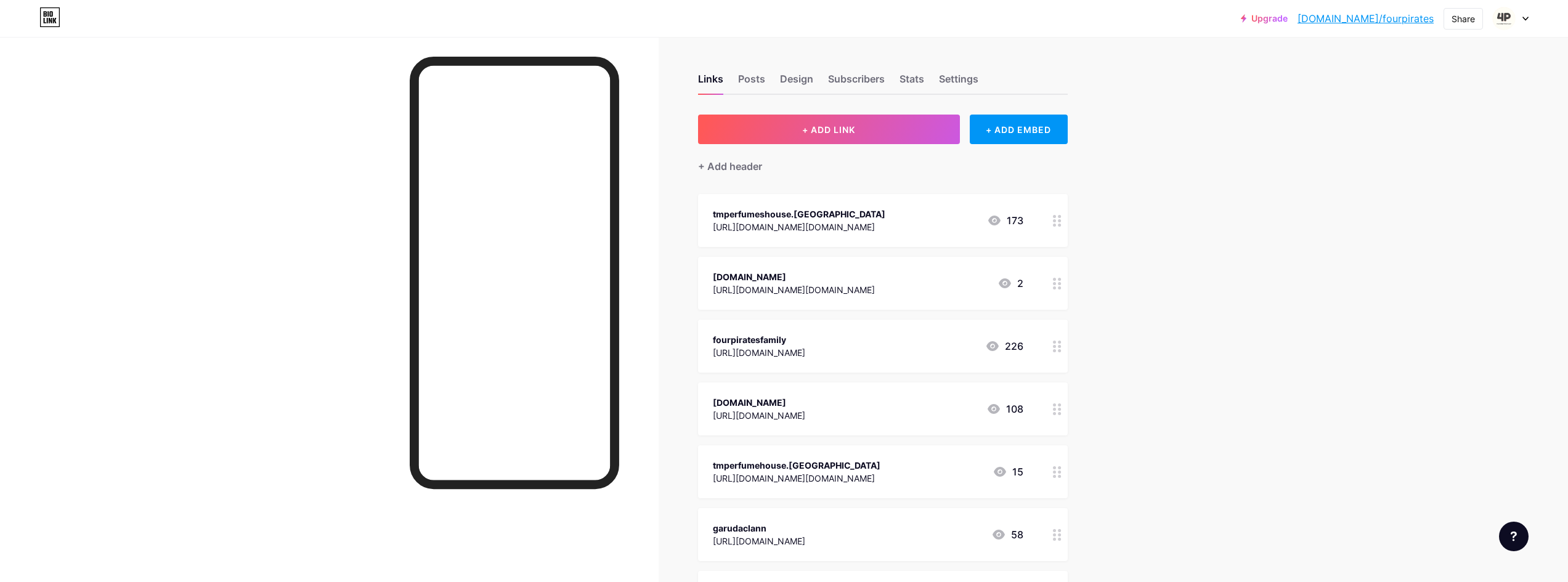
click at [1156, 125] on div "Upgrade [DOMAIN_NAME]/fourpi... [DOMAIN_NAME]/fourpirates Share Switch accounts…" at bounding box center [784, 557] width 1568 height 1115
